Goal: Information Seeking & Learning: Learn about a topic

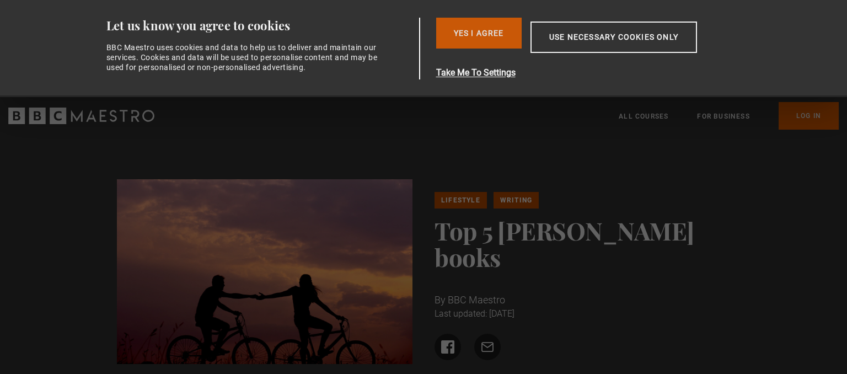
click at [463, 34] on button "Yes I Agree" at bounding box center [479, 33] width 86 height 31
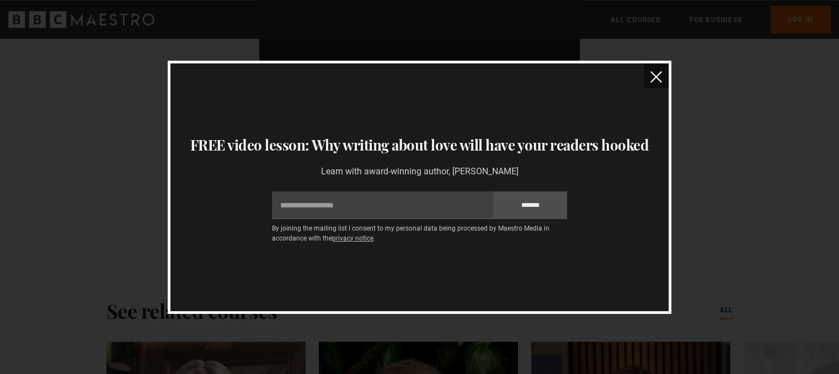
scroll to position [1657, 0]
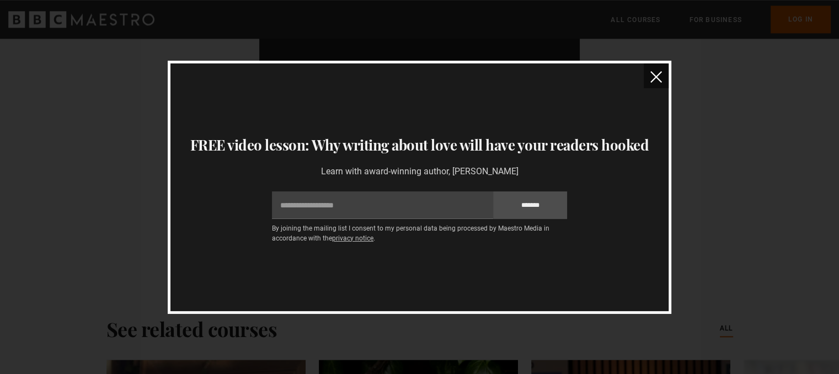
drag, startPoint x: 844, startPoint y: 12, endPoint x: 831, endPoint y: 208, distance: 196.8
click at [654, 79] on img "close" at bounding box center [656, 77] width 12 height 12
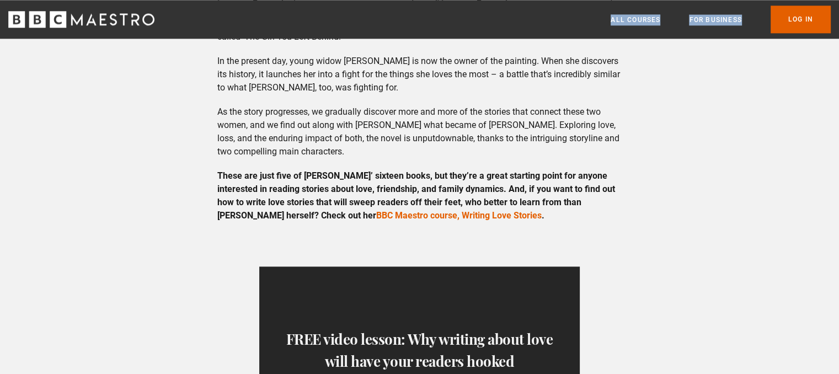
scroll to position [1378, 0]
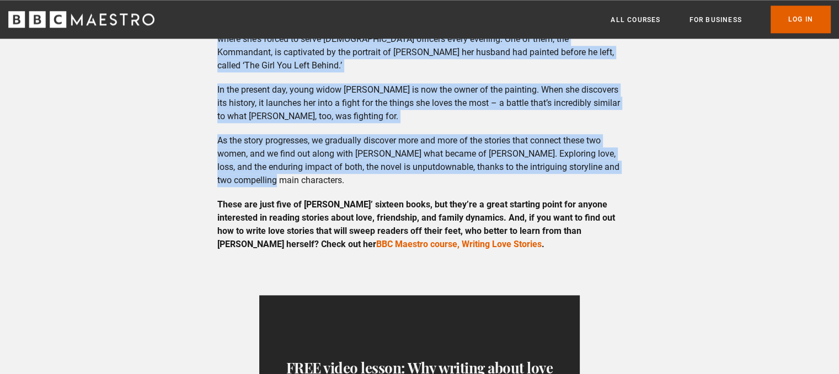
drag, startPoint x: 220, startPoint y: 179, endPoint x: 262, endPoint y: 153, distance: 50.1
copy div "Lore Ipsum do sit am con adip-elits doe temp-incid utlabor et dolorema aliquae,…"
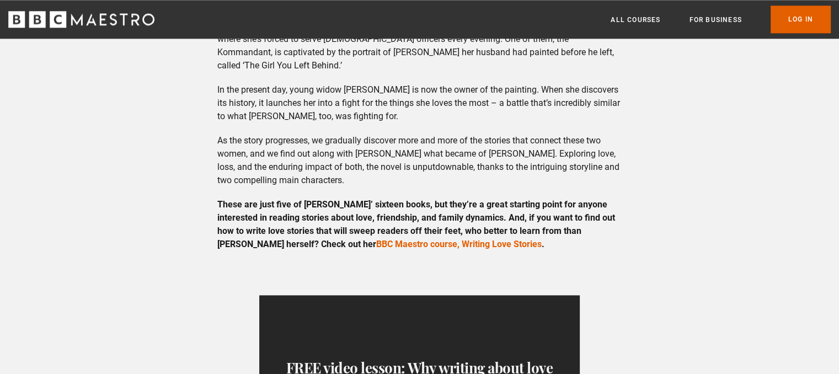
click at [766, 215] on div "[PERSON_NAME] is one of the best-known and best-loved authors of romantic ficti…" at bounding box center [419, 128] width 839 height 2327
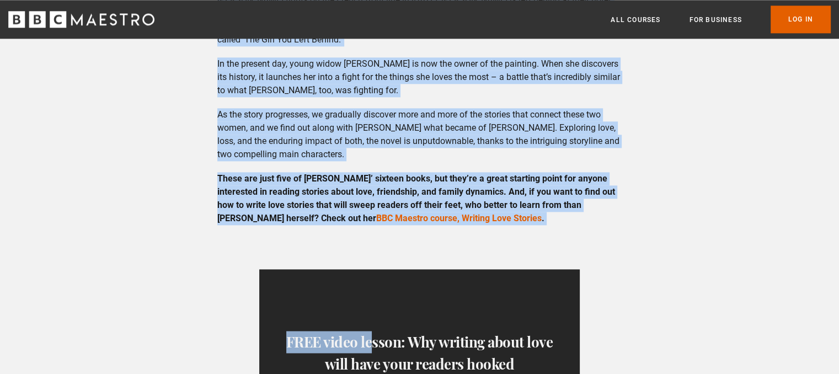
scroll to position [1405, 0]
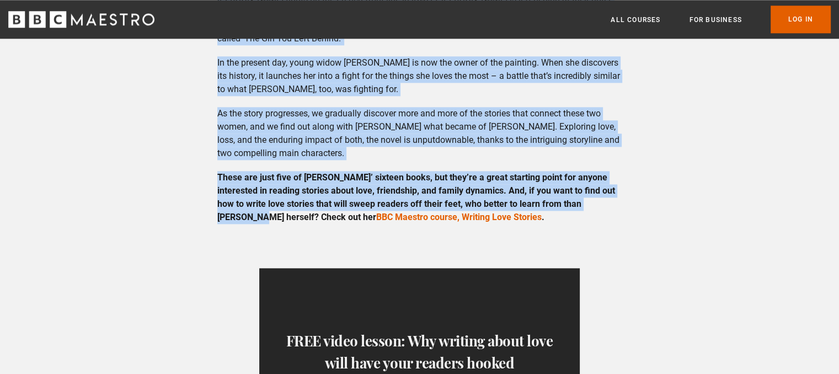
drag, startPoint x: 219, startPoint y: 110, endPoint x: 250, endPoint y: 189, distance: 85.4
copy div "Lore Ipsum do sit am con adip-elits doe temp-incid utlabor et dolorema aliquae,…"
